Goal: Task Accomplishment & Management: Manage account settings

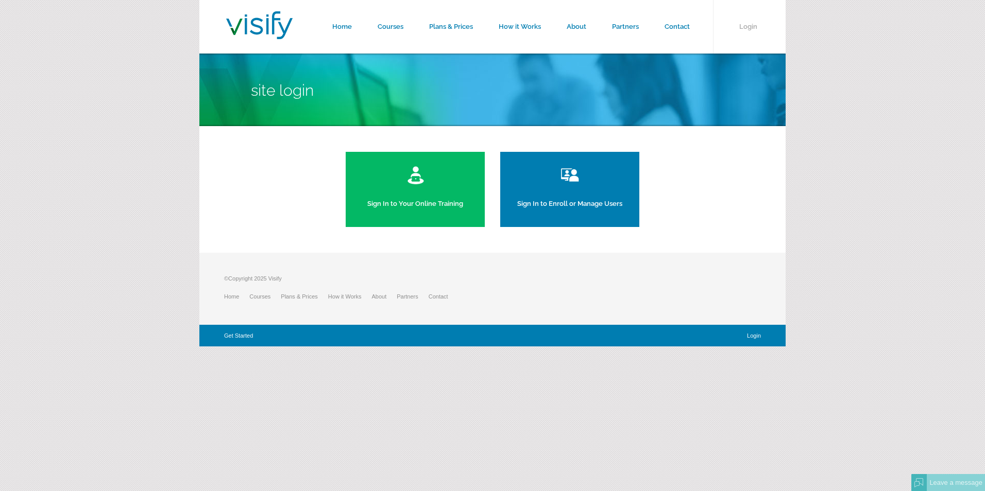
click at [579, 203] on link "Sign In to Enroll or Manage Users" at bounding box center [569, 189] width 139 height 75
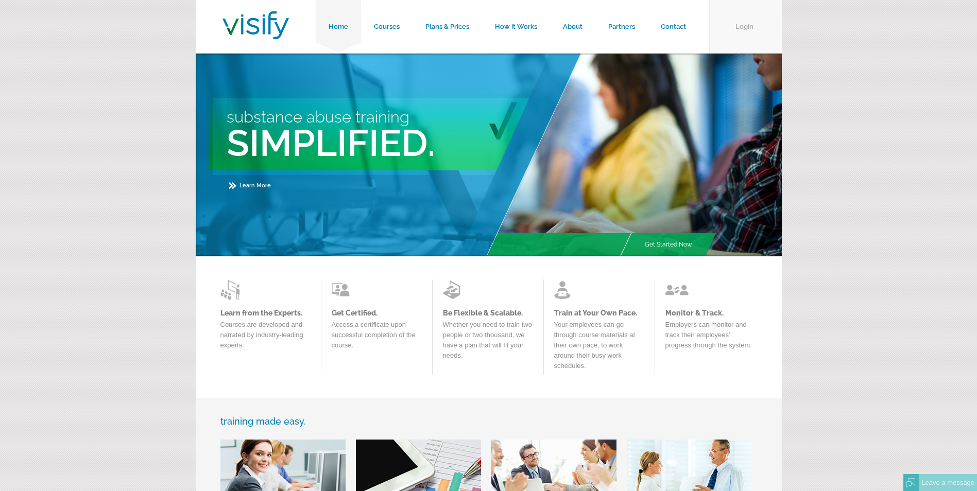
click at [751, 26] on link "Login" at bounding box center [745, 27] width 73 height 54
